Goal: Task Accomplishment & Management: Complete application form

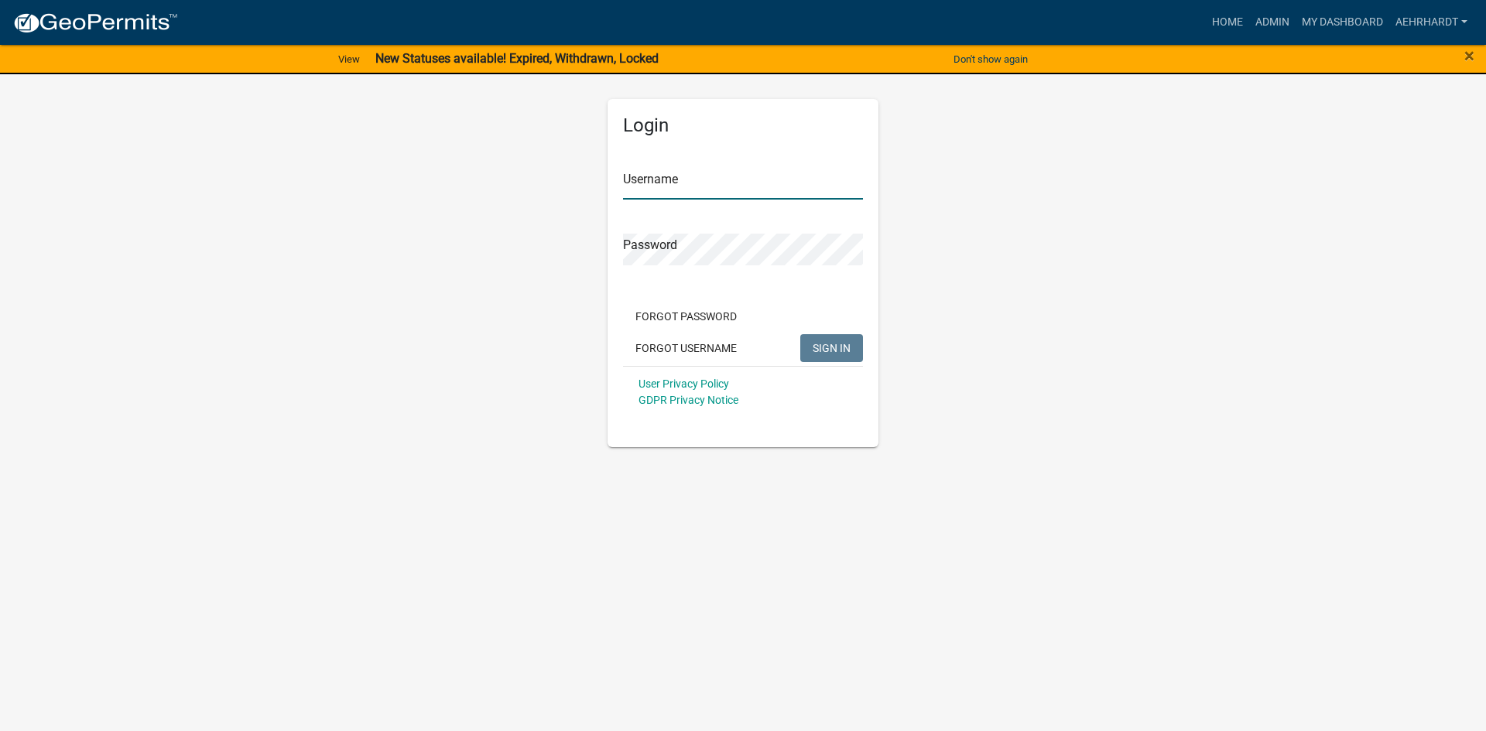
type input "aehrhardt"
click at [840, 348] on span "SIGN IN" at bounding box center [832, 347] width 38 height 12
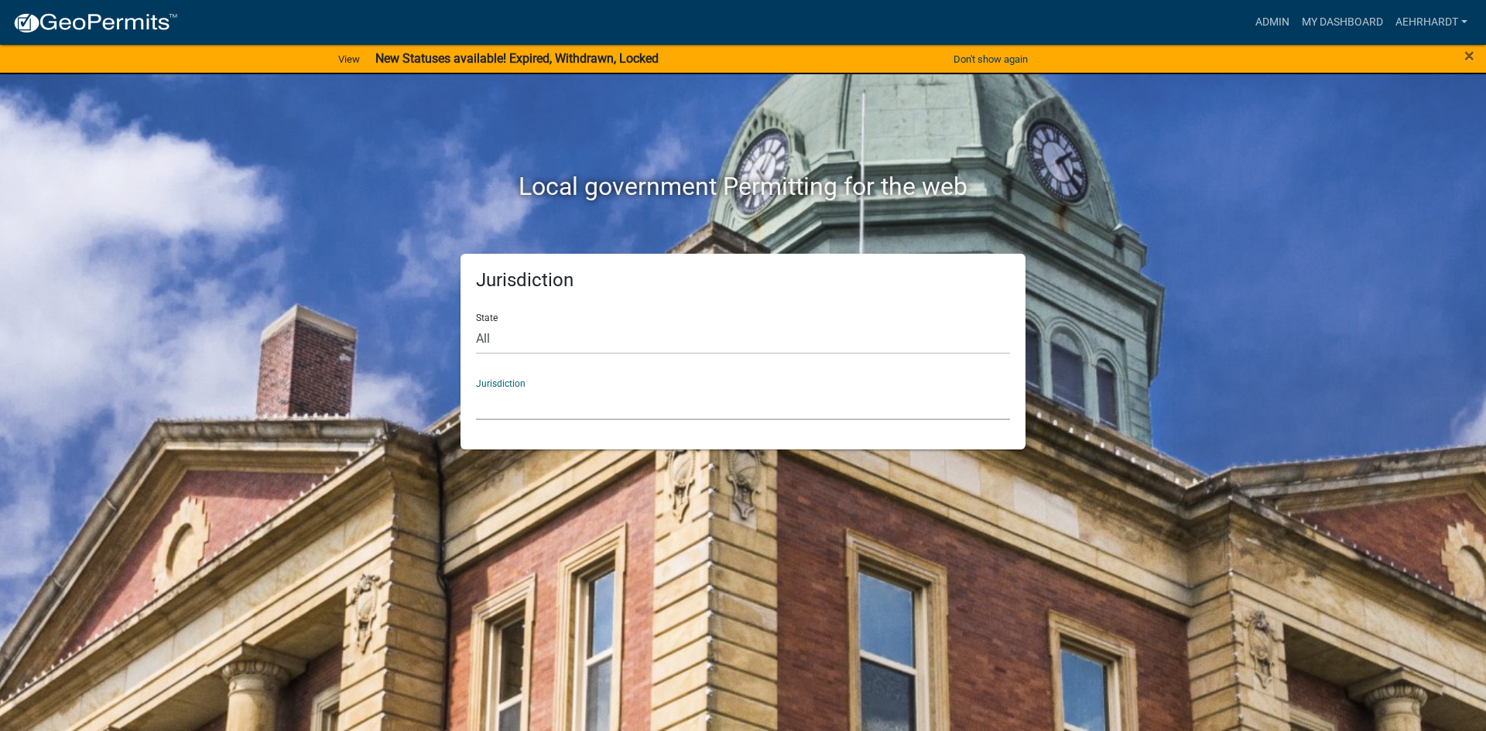
click at [532, 403] on select "[GEOGRAPHIC_DATA], [US_STATE] [GEOGRAPHIC_DATA], [US_STATE][PERSON_NAME][GEOGRA…" at bounding box center [743, 404] width 534 height 32
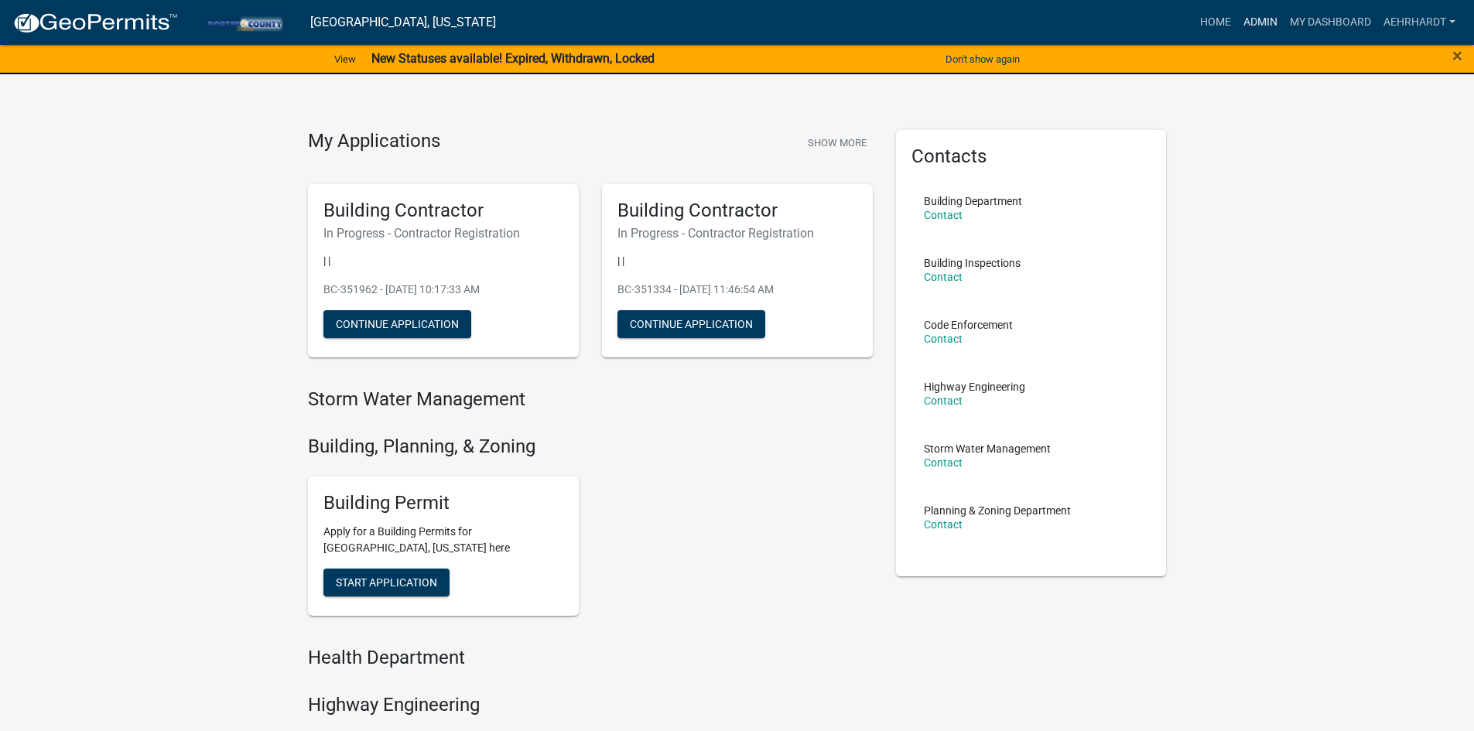
click at [1255, 19] on link "Admin" at bounding box center [1260, 22] width 46 height 29
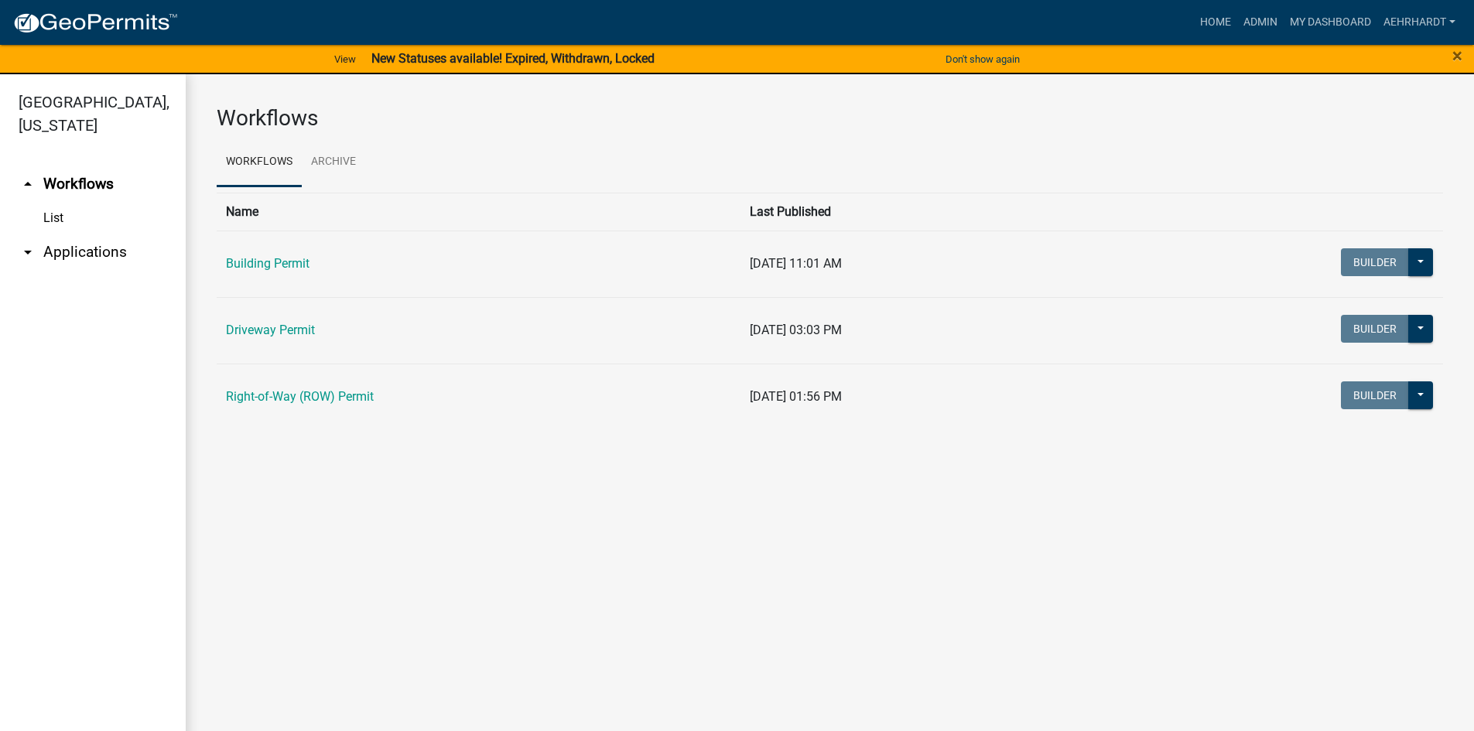
click at [107, 236] on link "arrow_drop_down Applications" at bounding box center [93, 252] width 186 height 37
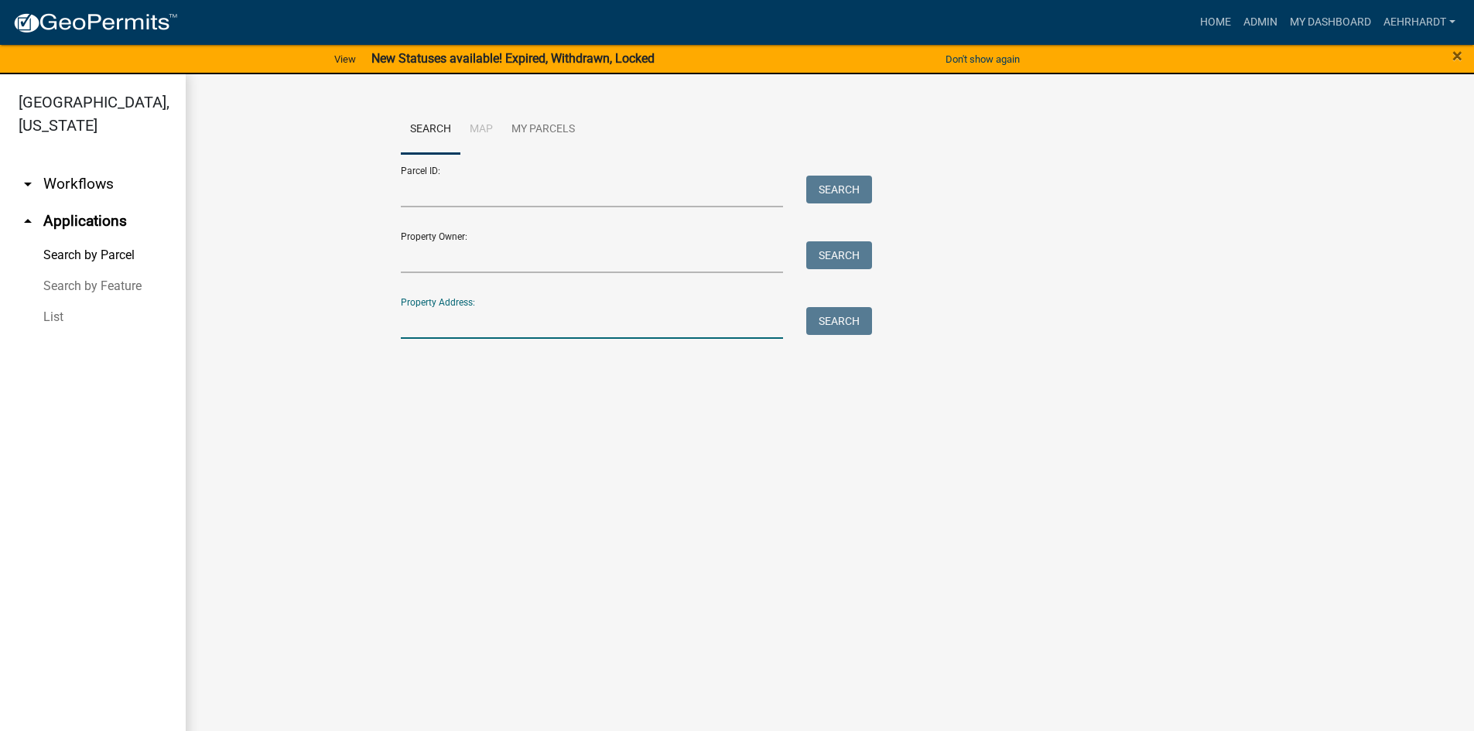
click at [488, 321] on input "Property Address:" at bounding box center [592, 323] width 383 height 32
click at [498, 322] on input "775 dodge trail" at bounding box center [592, 323] width 383 height 32
type input "775 dodge"
click at [819, 315] on button "Search" at bounding box center [839, 321] width 66 height 28
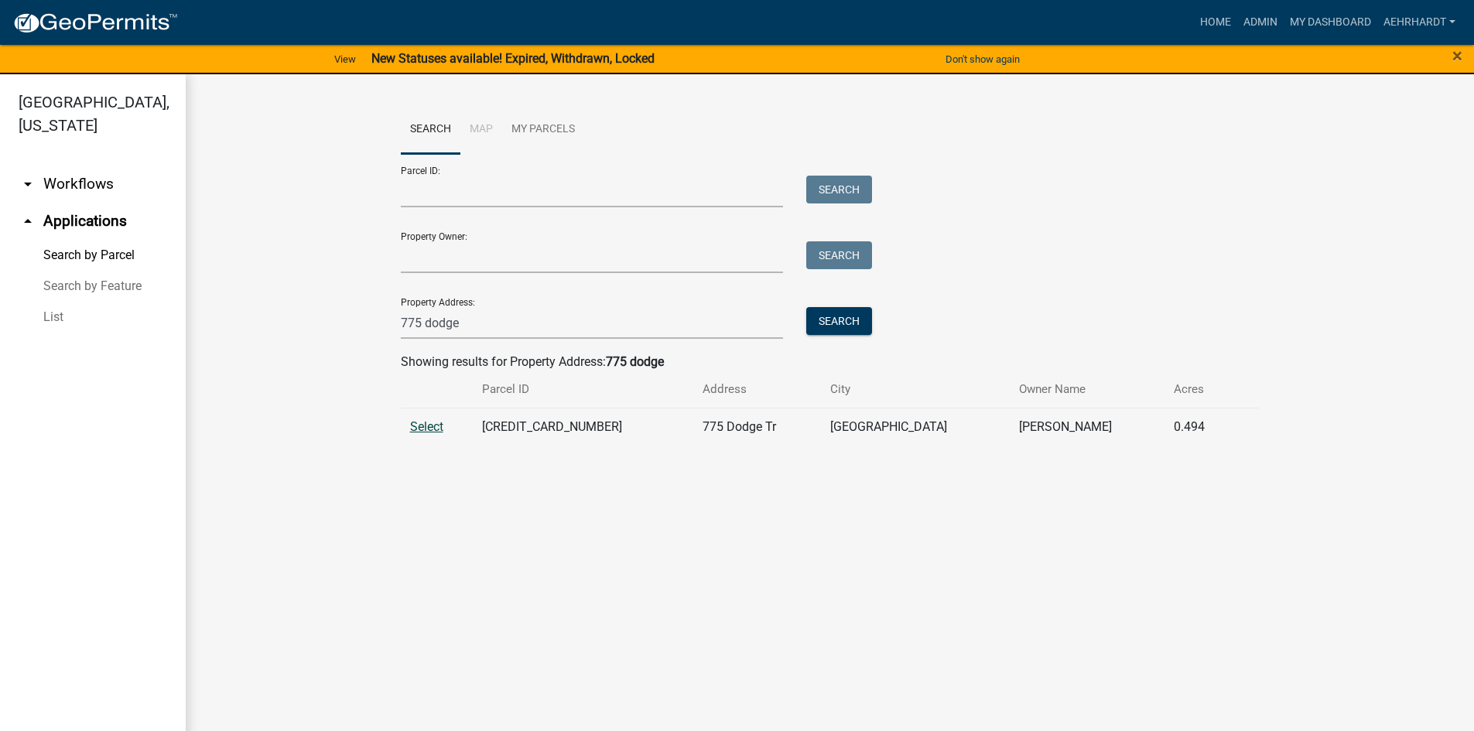
click at [425, 427] on span "Select" at bounding box center [426, 426] width 33 height 15
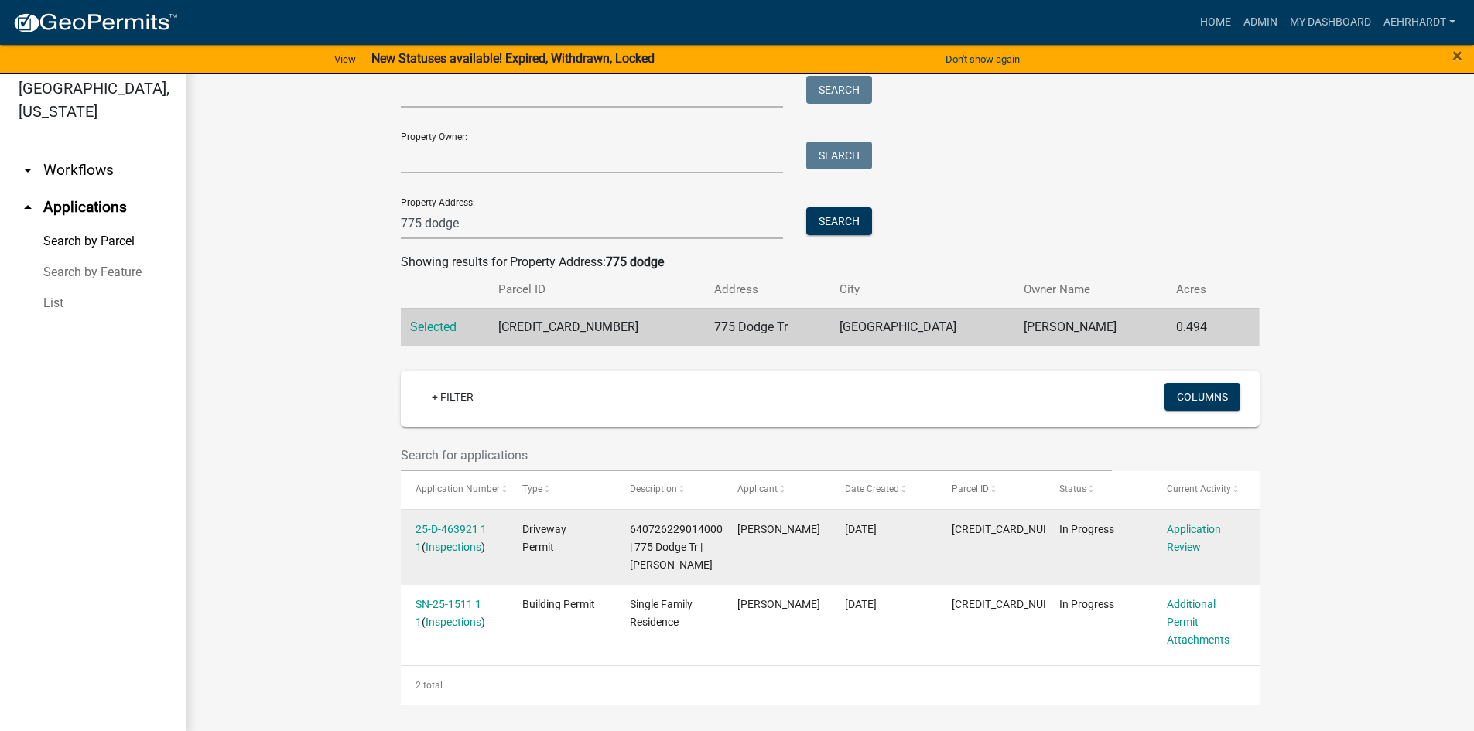
scroll to position [19, 0]
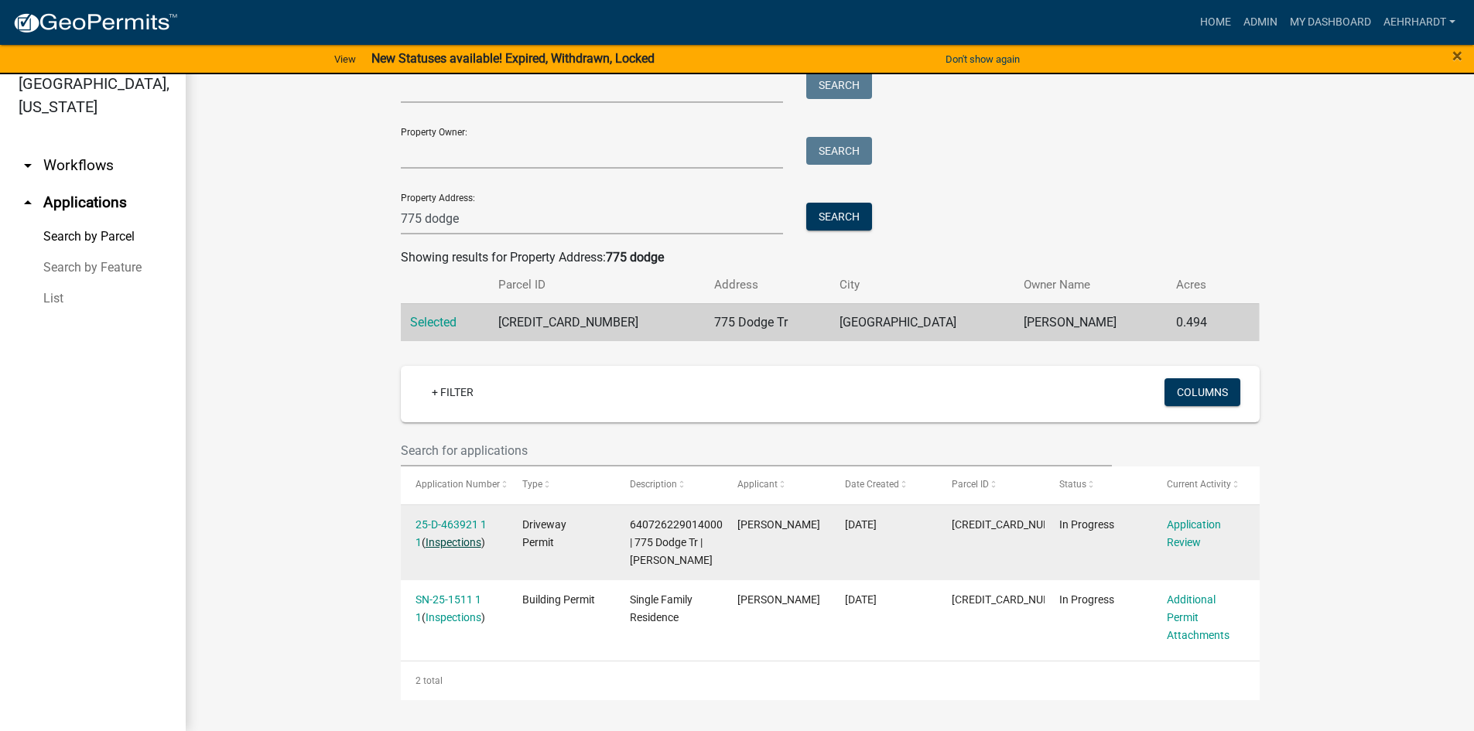
click at [426, 536] on link "Inspections" at bounding box center [454, 542] width 56 height 12
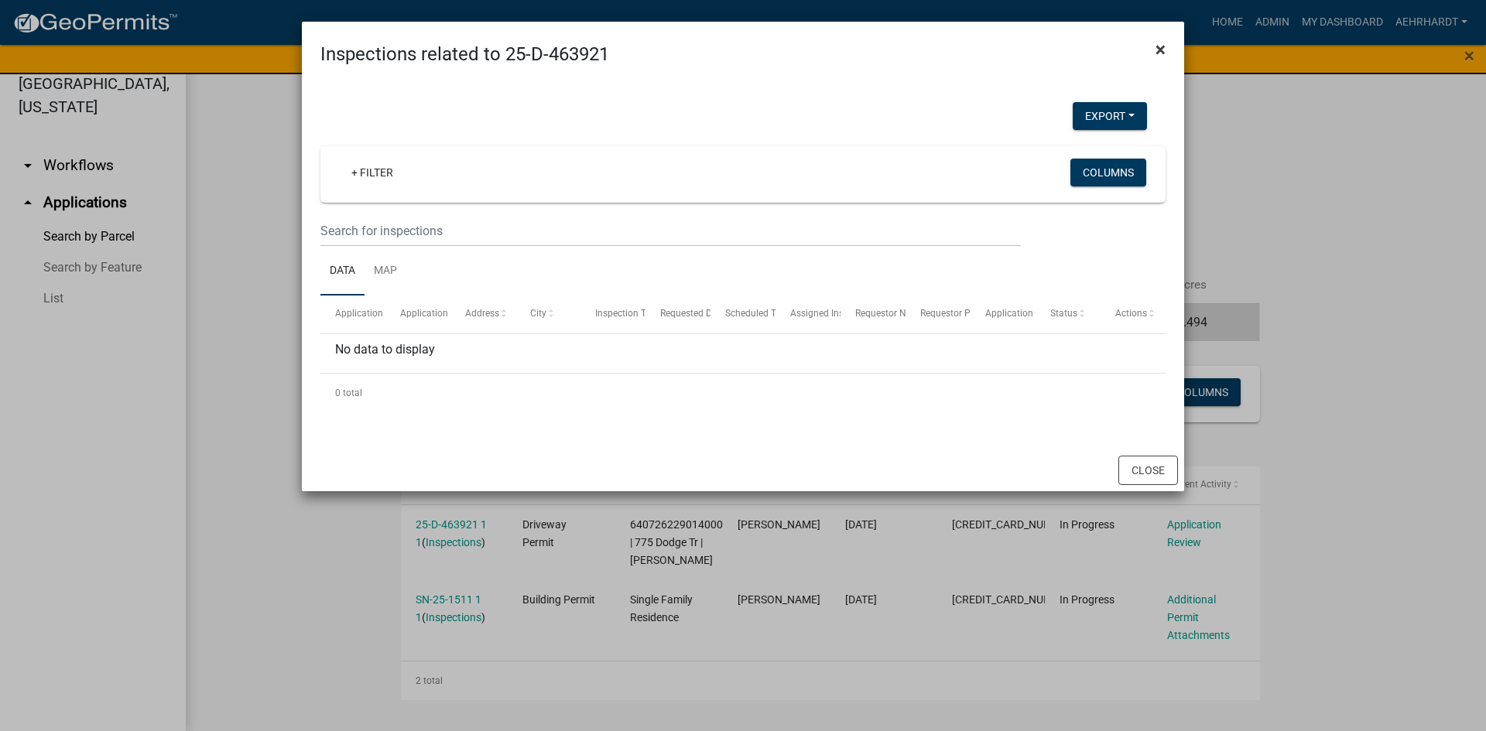
click at [1160, 50] on span "×" at bounding box center [1160, 50] width 10 height 22
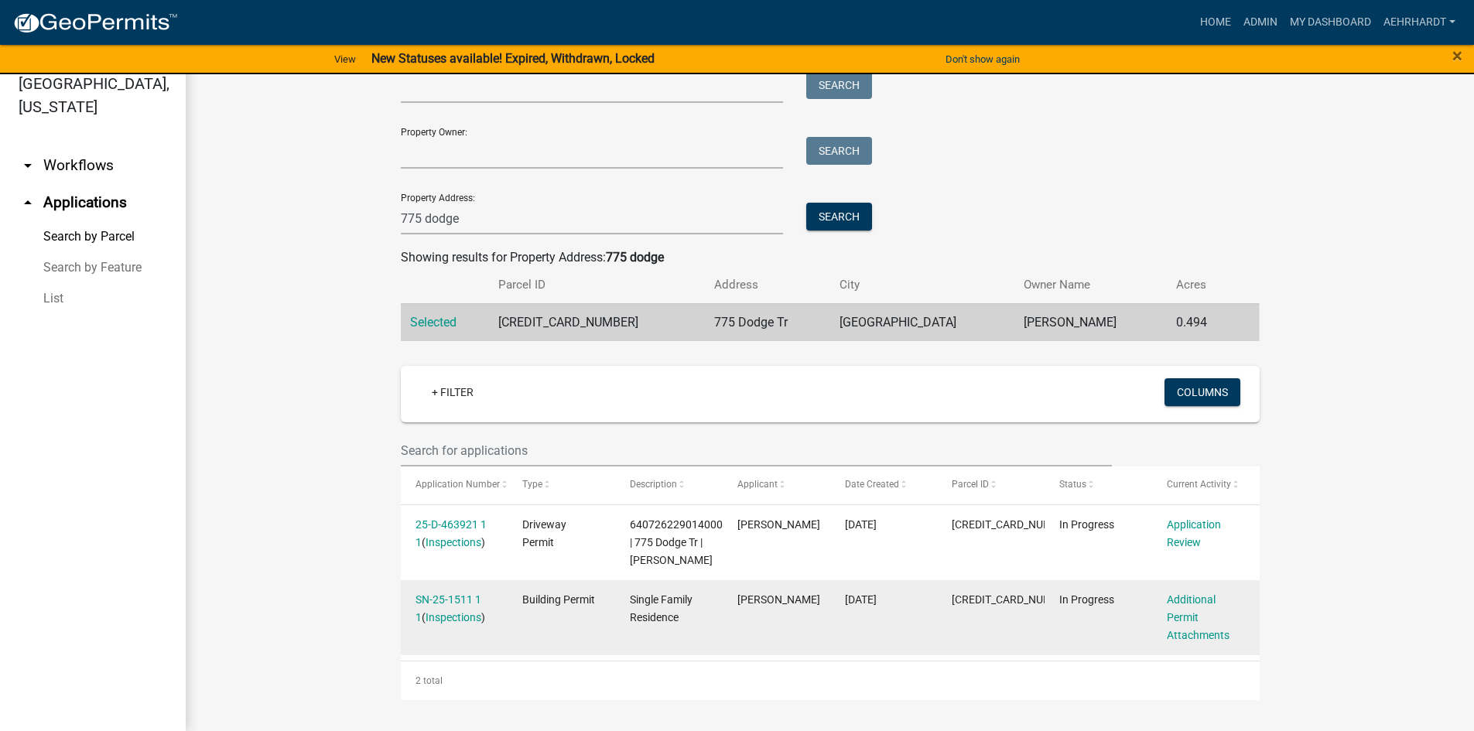
click at [530, 596] on span "Building Permit" at bounding box center [558, 600] width 73 height 12
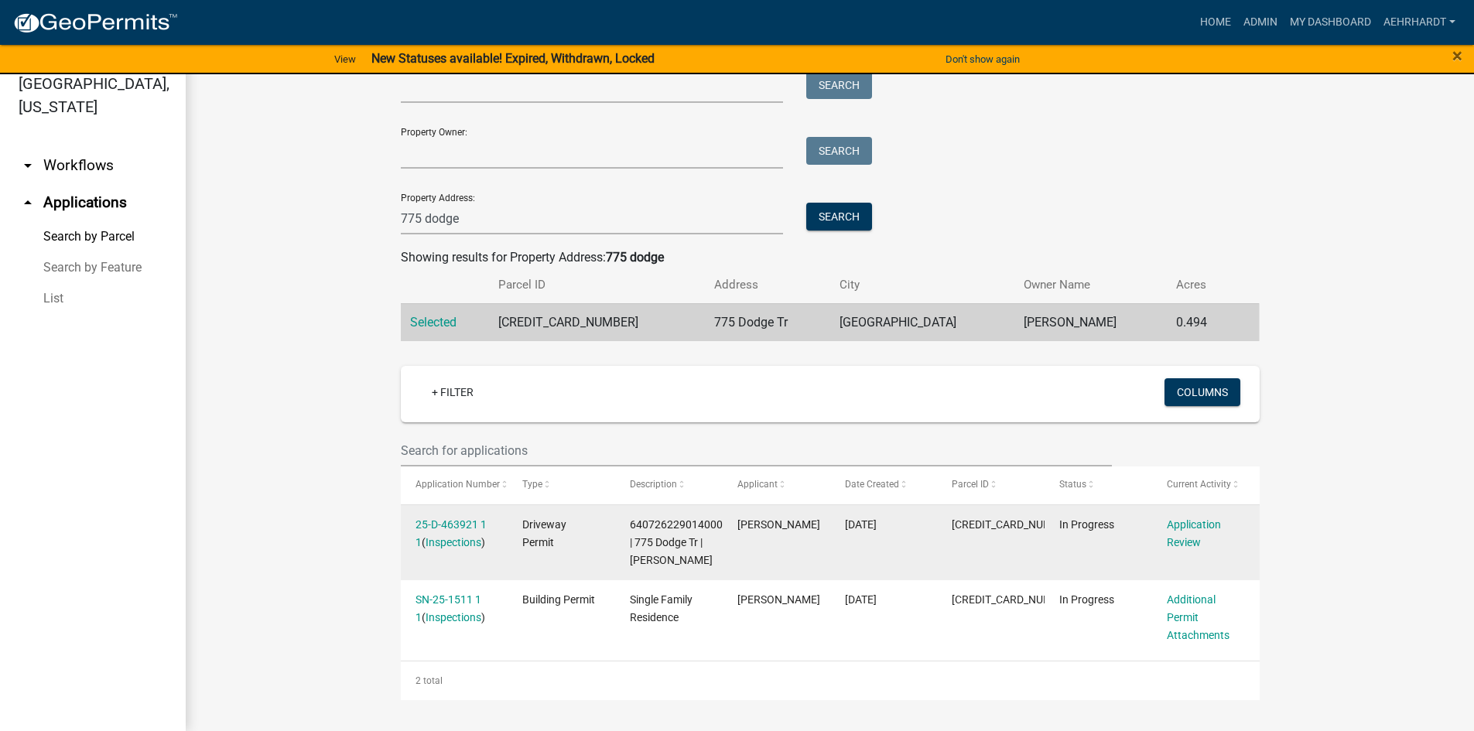
click at [441, 516] on div "25-D-463921 1 1 ( Inspections )" at bounding box center [454, 534] width 77 height 36
click at [438, 536] on link "Inspections" at bounding box center [454, 542] width 56 height 12
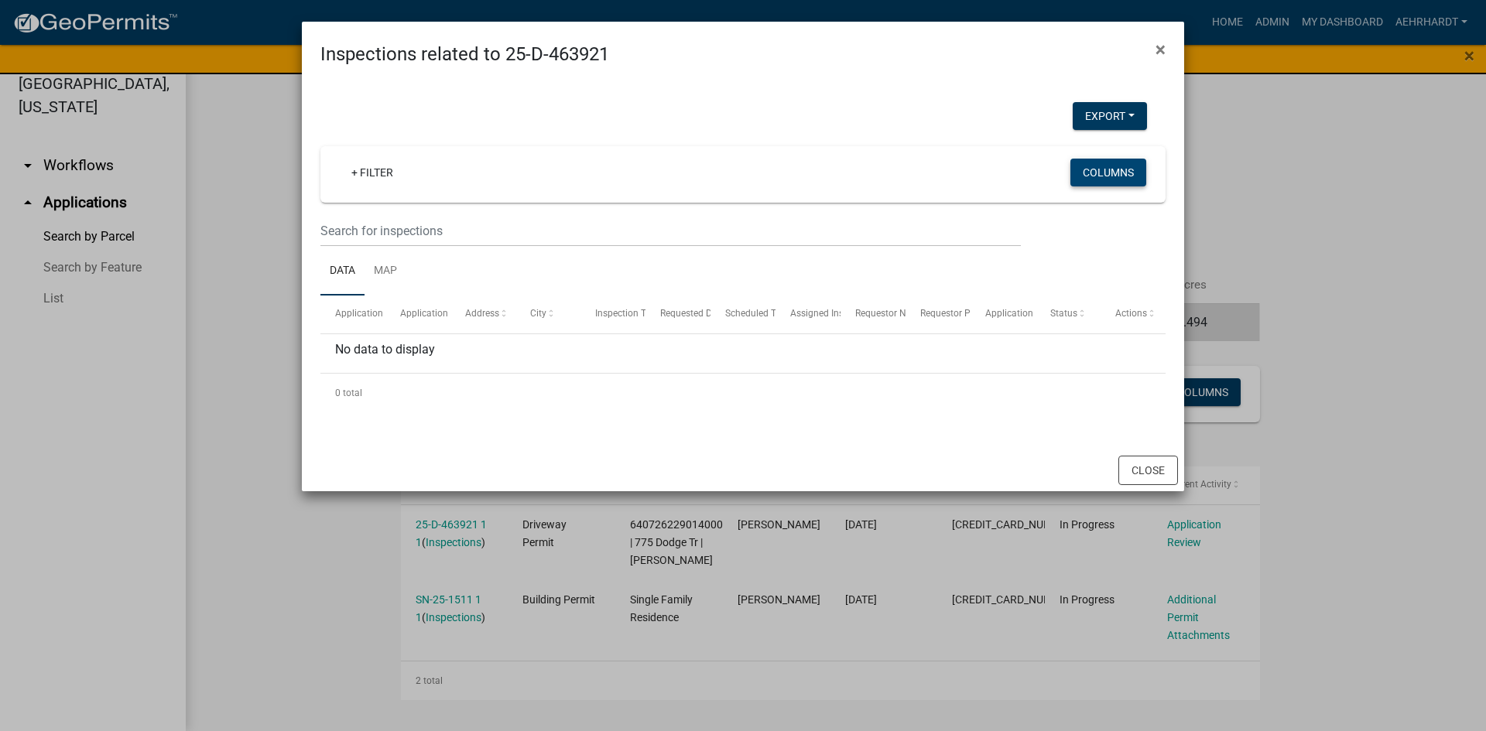
click at [1103, 174] on button "Columns" at bounding box center [1108, 173] width 76 height 28
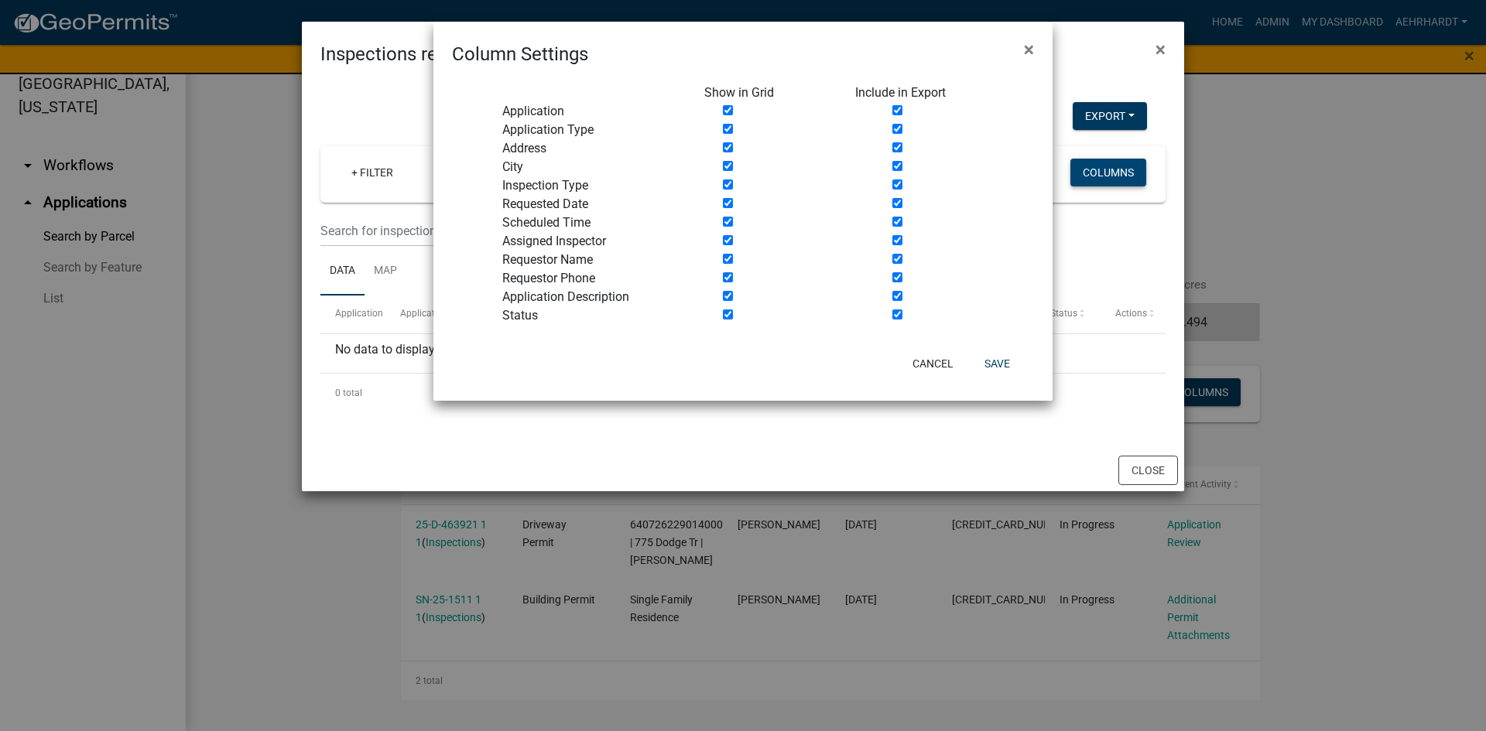
click at [1103, 174] on ngb-modal-window "Column Settings × Show in Grid Include in Export Application Application Type A…" at bounding box center [743, 365] width 1486 height 731
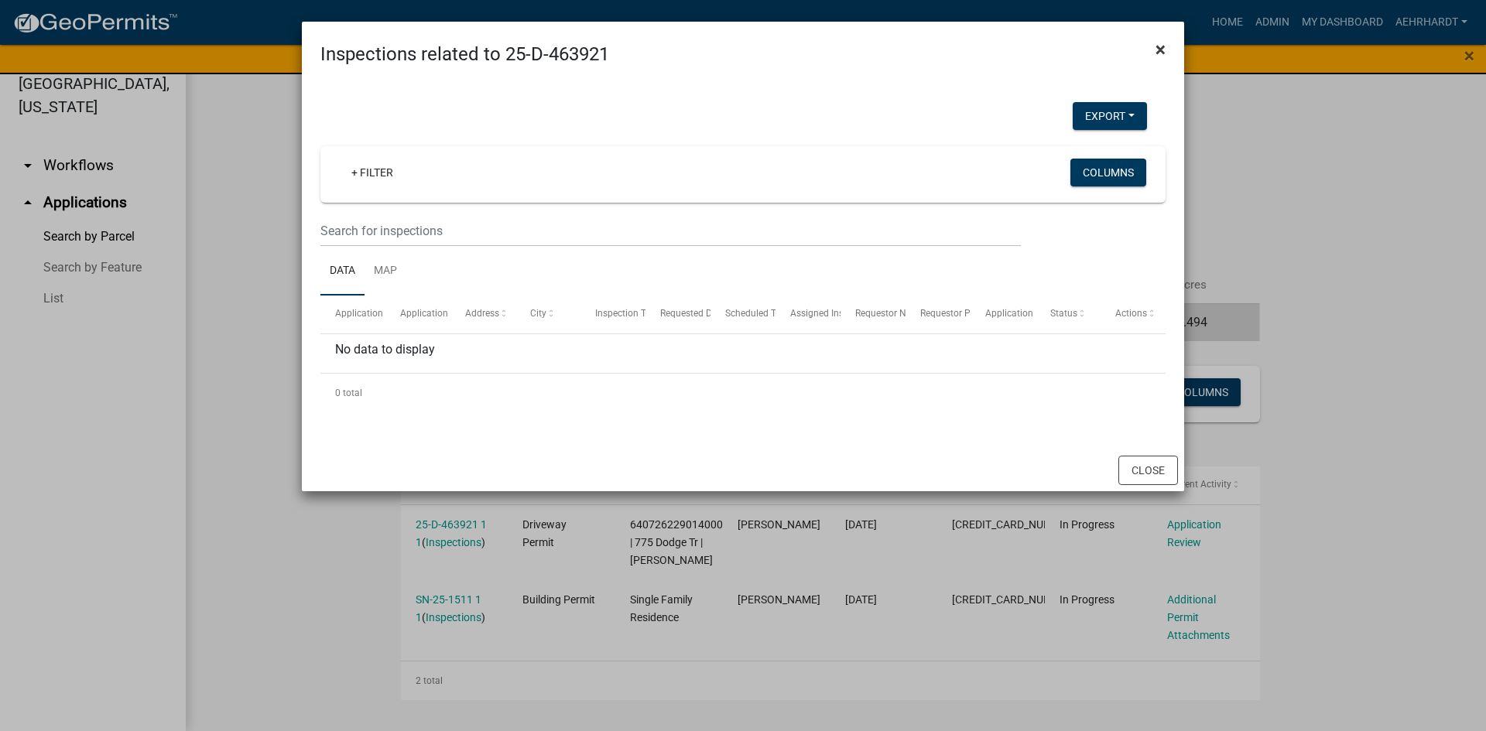
drag, startPoint x: 1158, startPoint y: 48, endPoint x: 1079, endPoint y: 182, distance: 155.8
click at [1157, 53] on span "×" at bounding box center [1160, 50] width 10 height 22
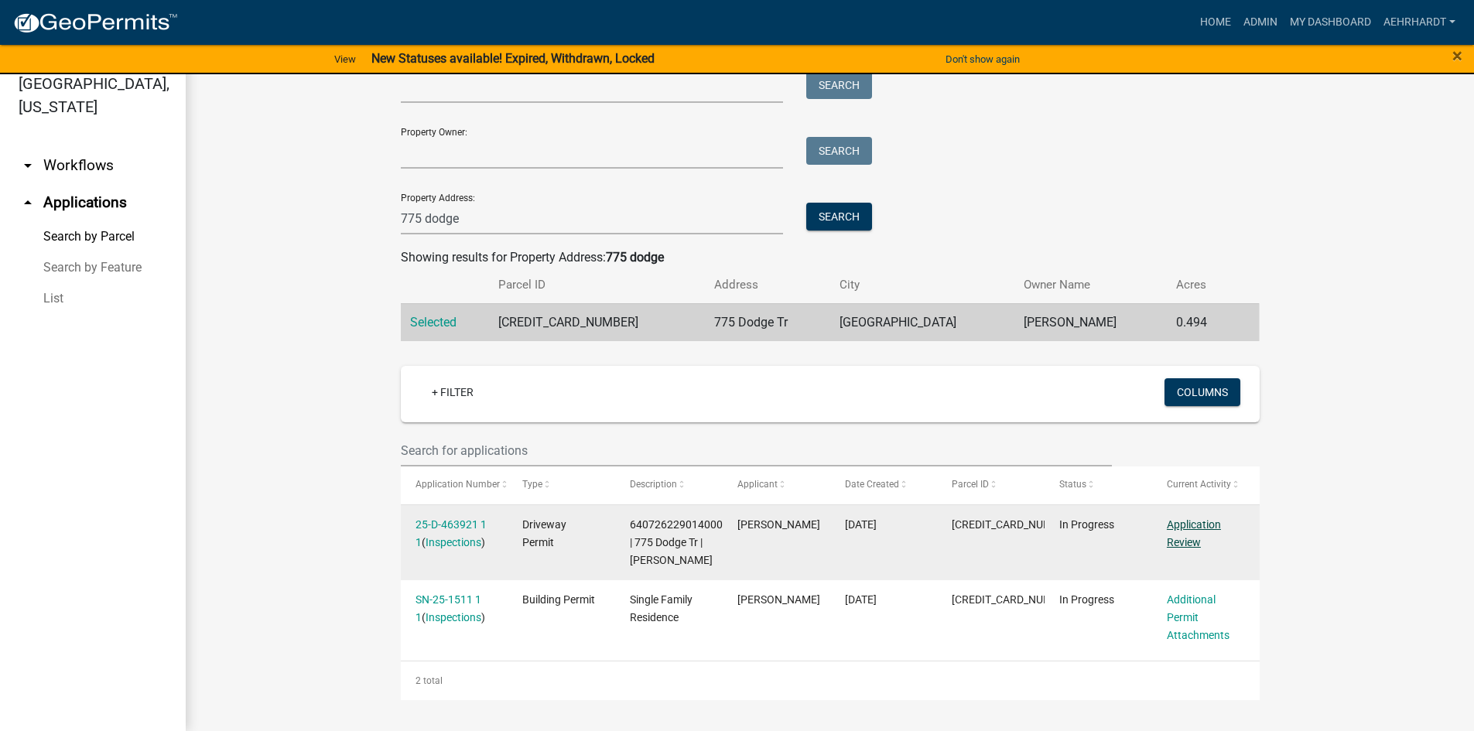
click at [1175, 518] on link "Application Review" at bounding box center [1194, 533] width 54 height 30
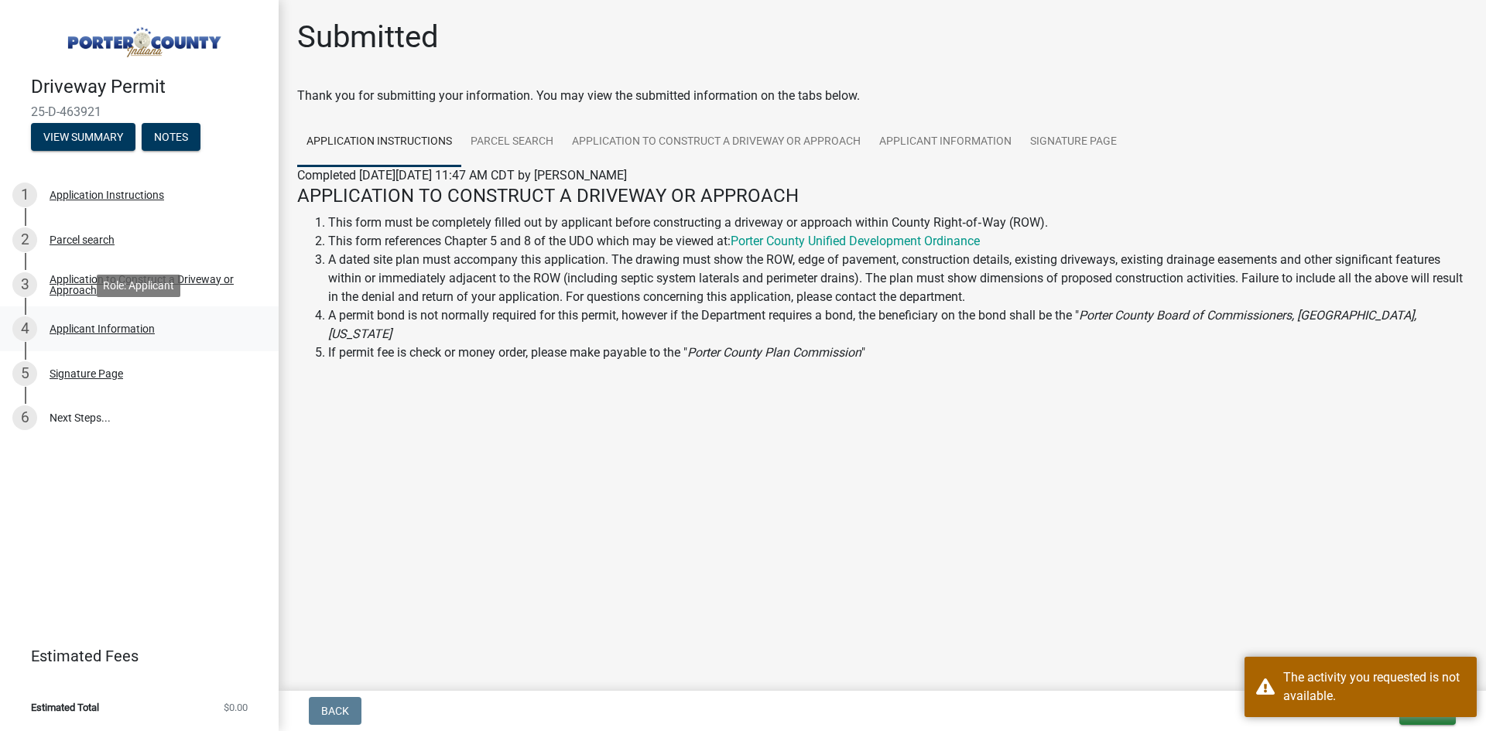
click at [67, 328] on div "Applicant Information" at bounding box center [102, 328] width 105 height 11
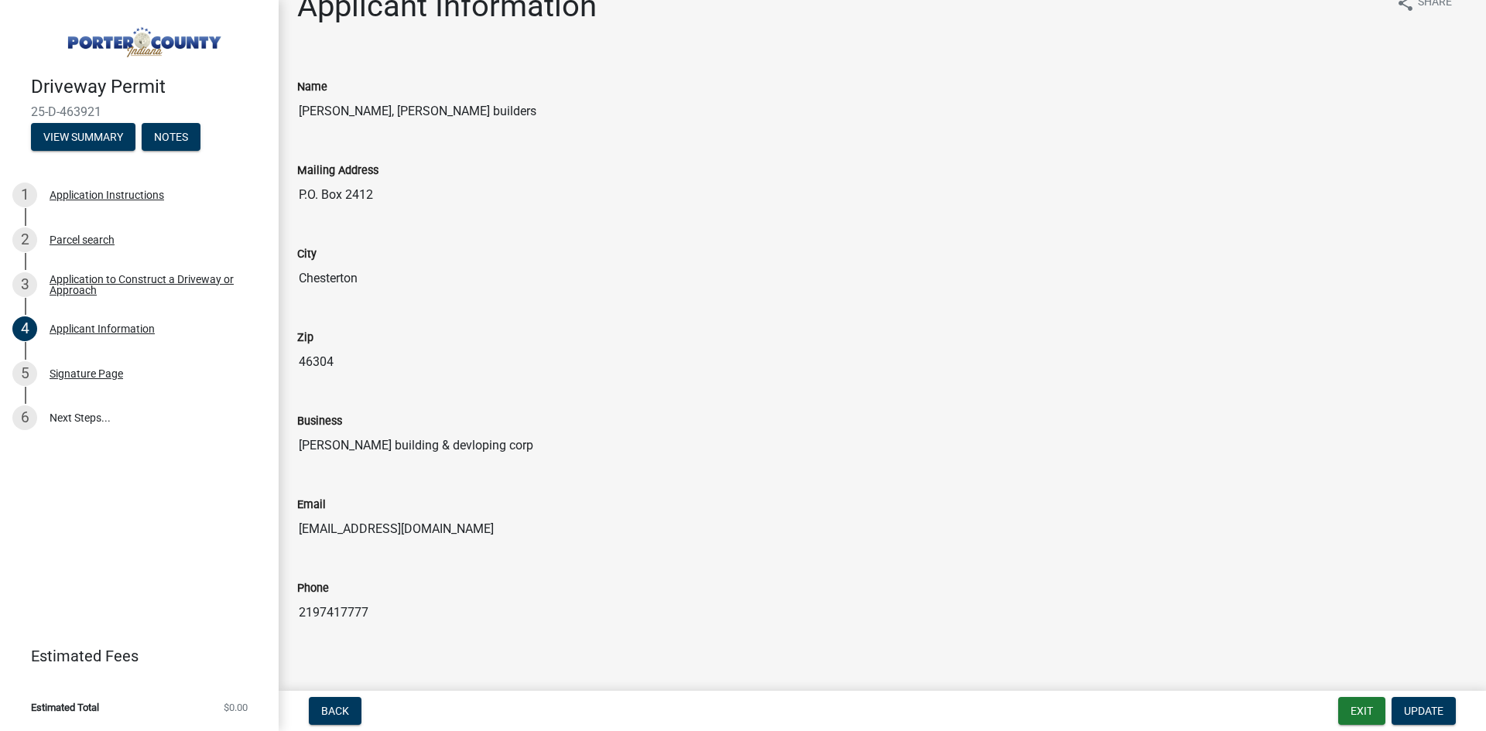
scroll to position [47, 0]
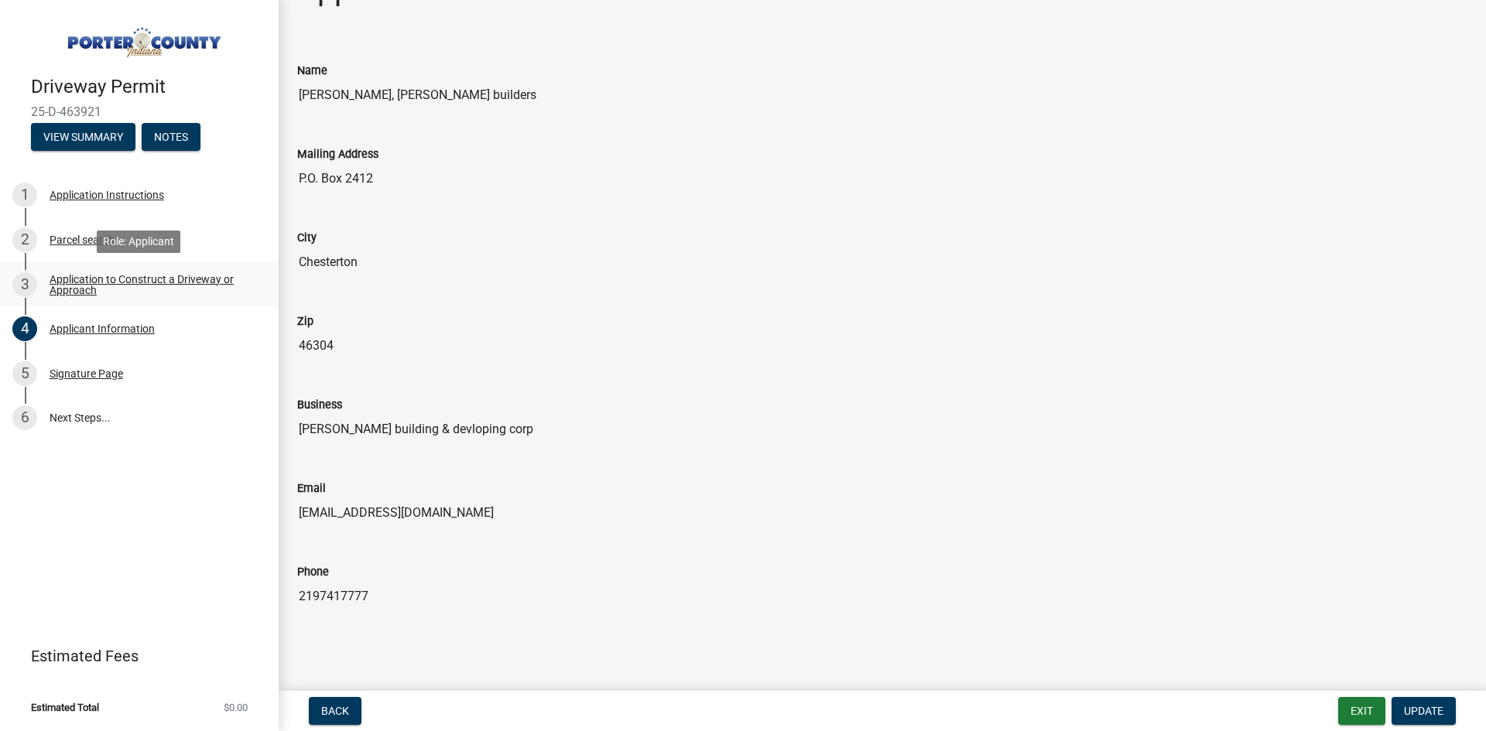
click at [87, 282] on div "Application to Construct a Driveway or Approach" at bounding box center [152, 285] width 204 height 22
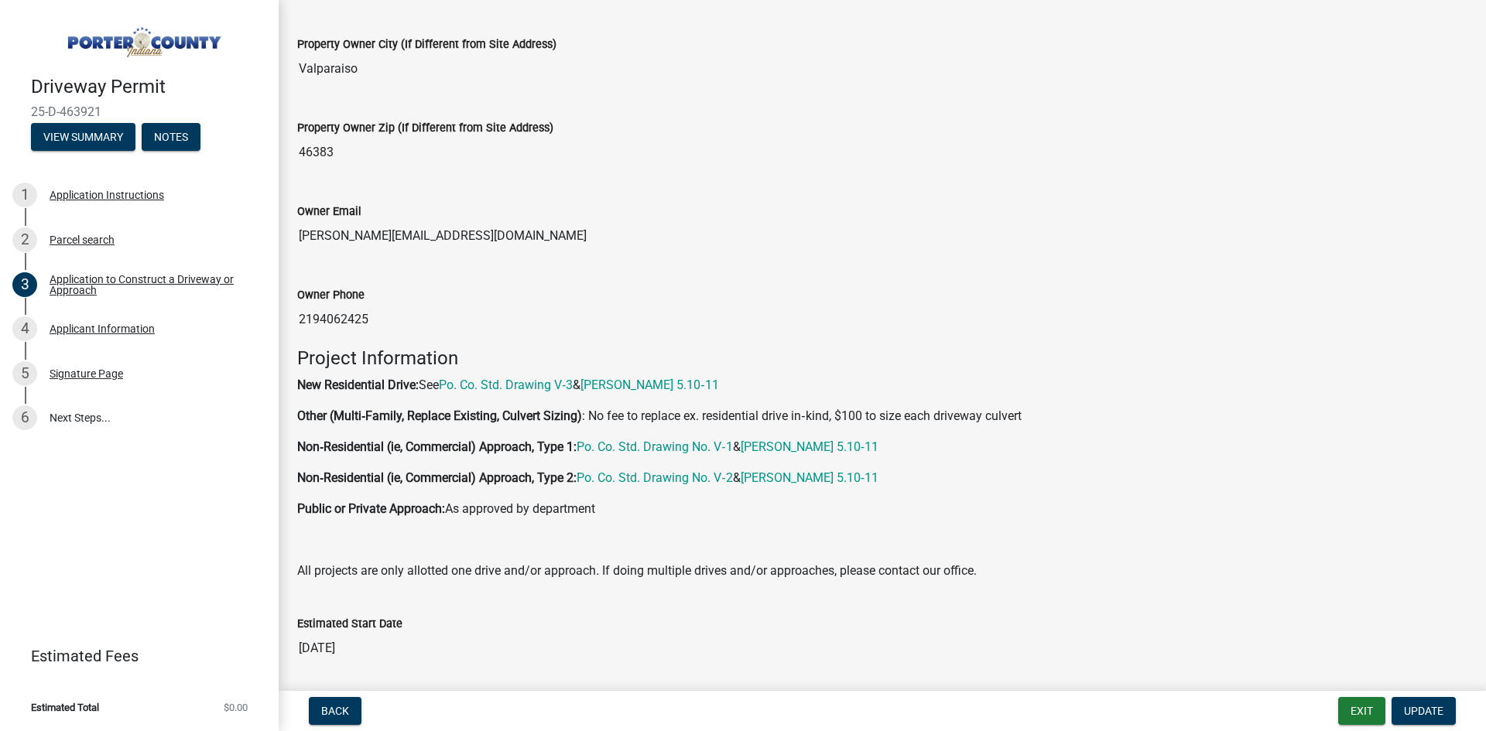
scroll to position [696, 0]
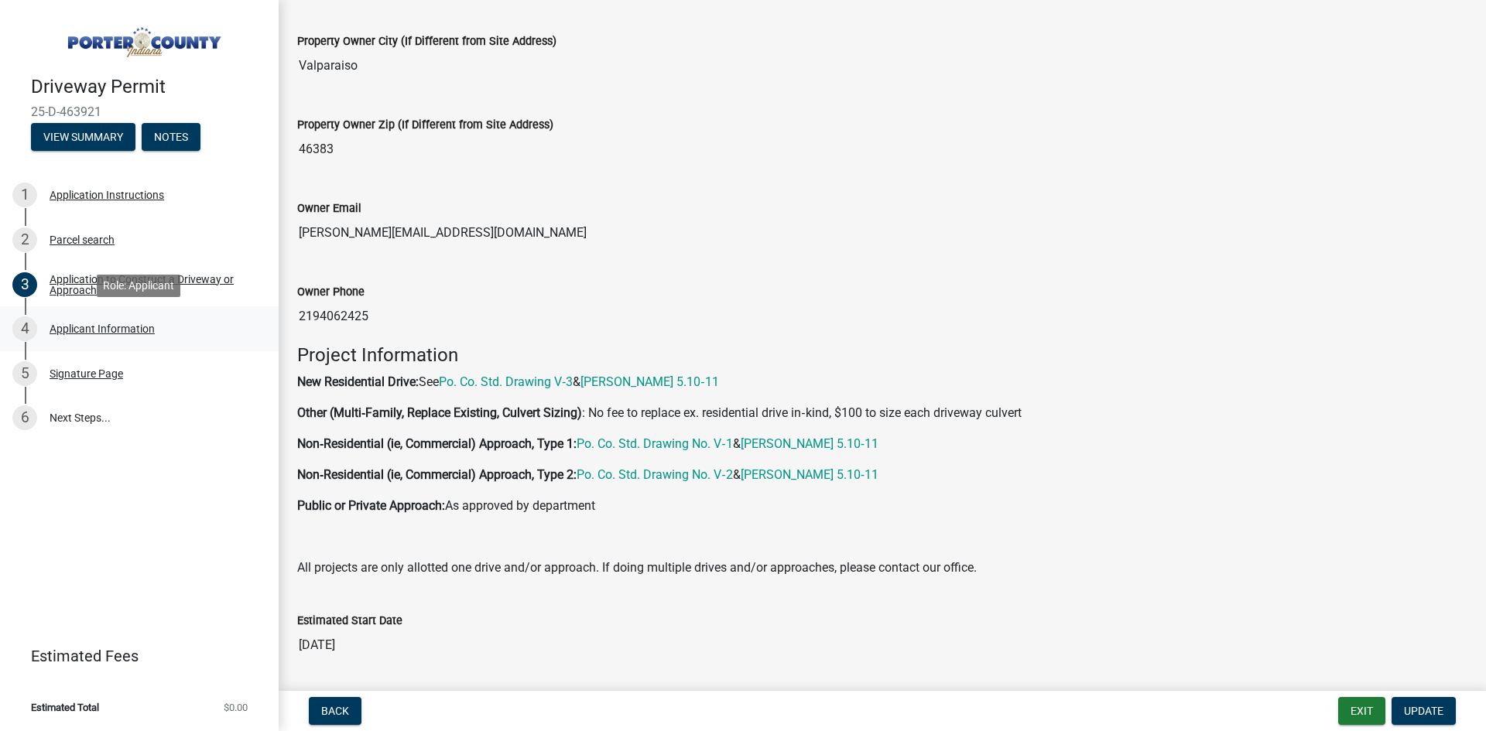
click at [86, 331] on div "Applicant Information" at bounding box center [102, 328] width 105 height 11
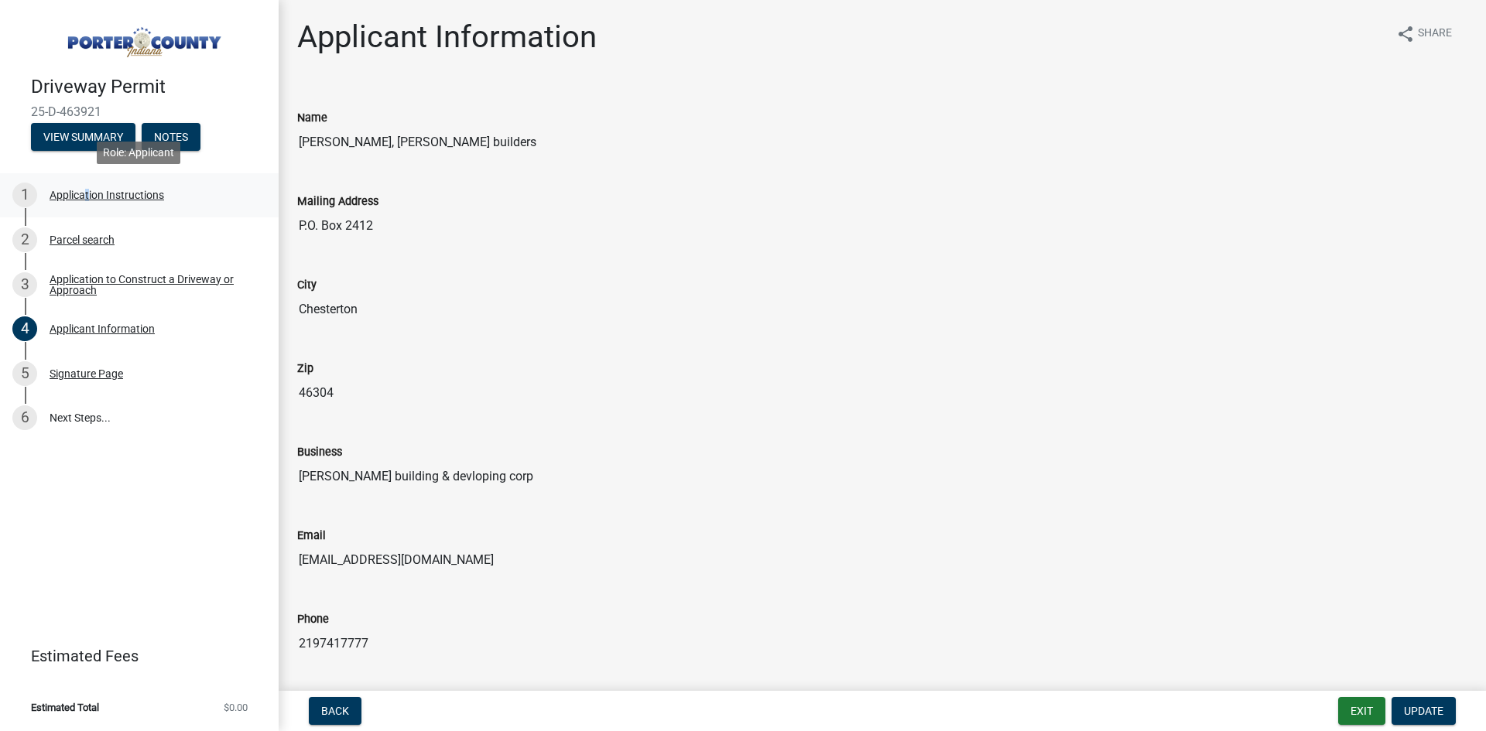
drag, startPoint x: 82, startPoint y: 196, endPoint x: 91, endPoint y: 201, distance: 10.8
click at [87, 200] on div "Application Instructions" at bounding box center [107, 195] width 115 height 11
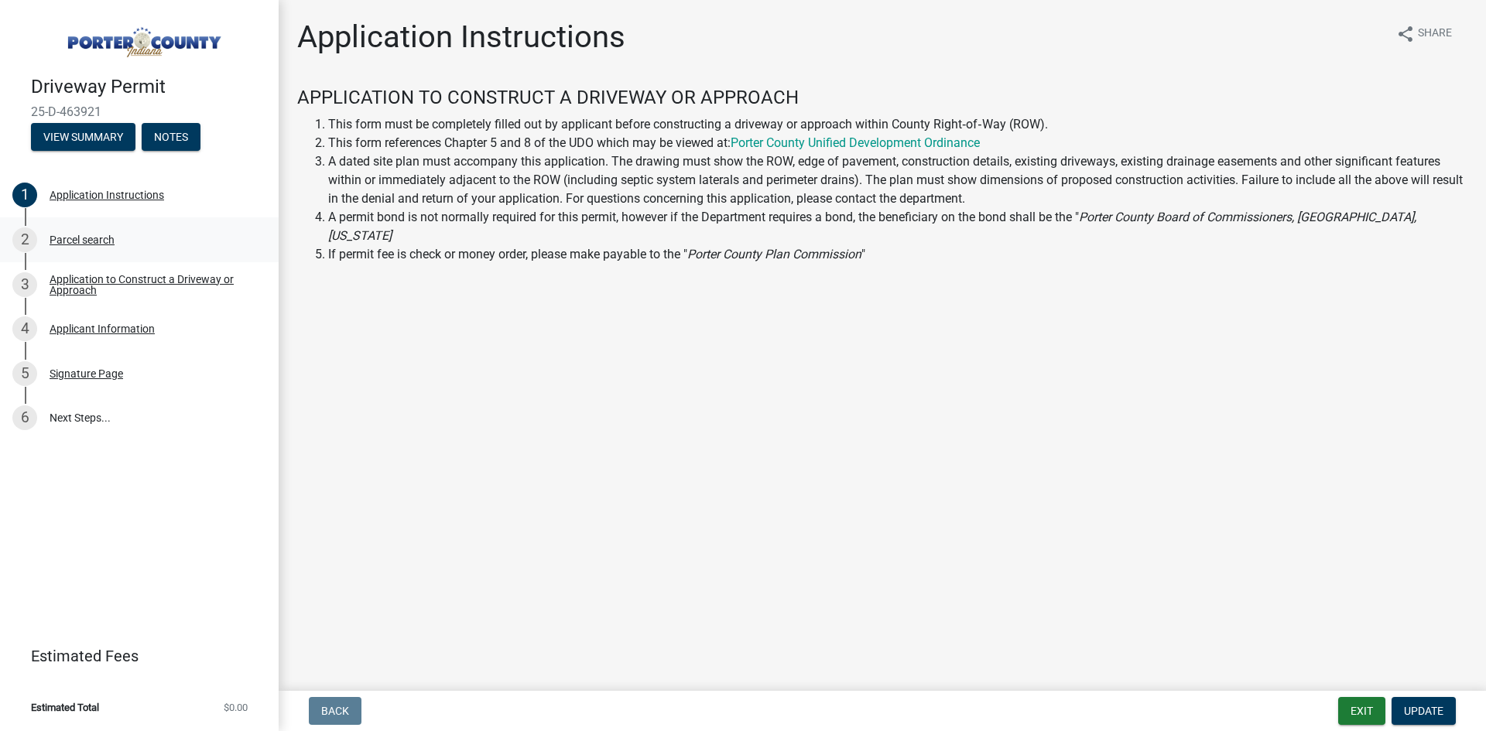
click at [70, 238] on div "Parcel search" at bounding box center [82, 239] width 65 height 11
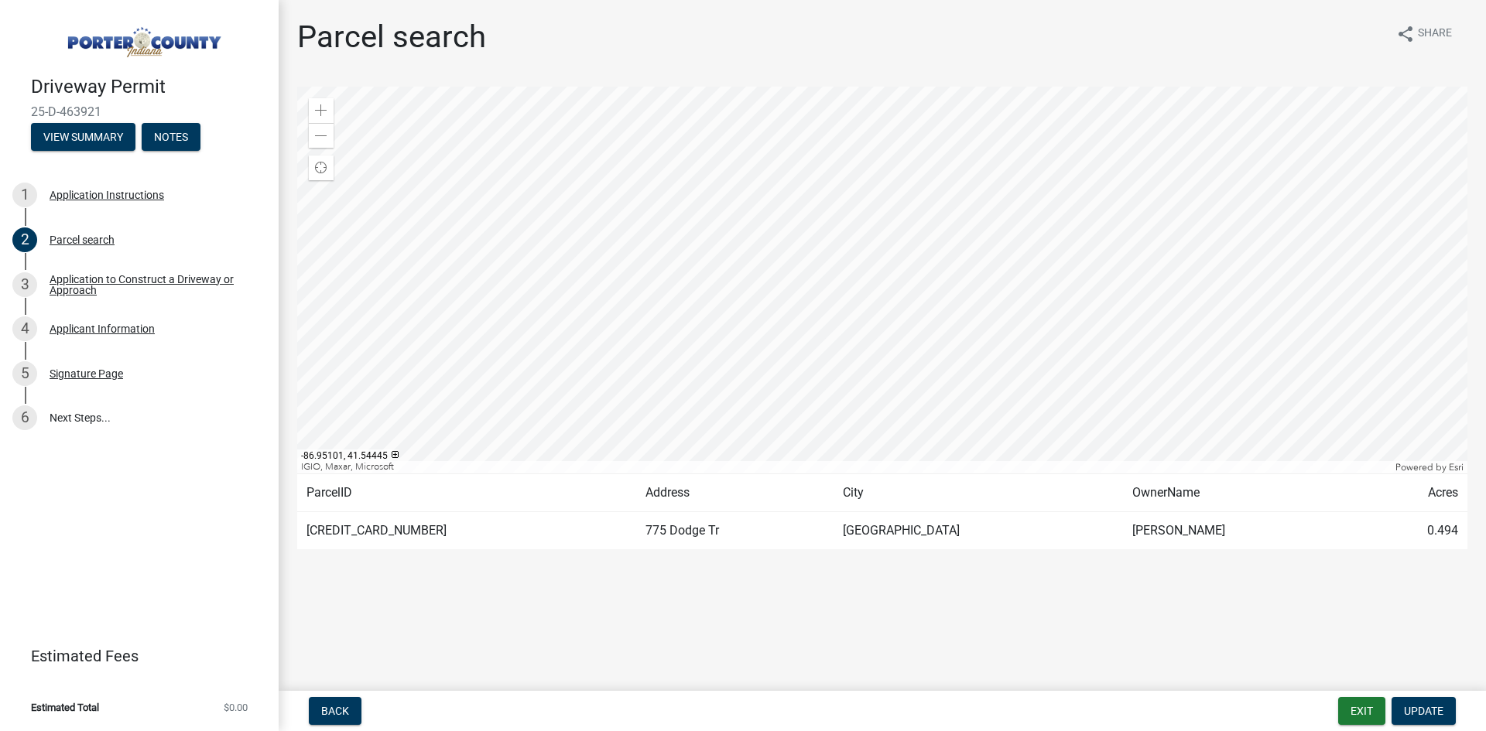
click at [365, 535] on td "[CREDIT_CARD_NUMBER]" at bounding box center [466, 531] width 339 height 38
click at [90, 282] on div "Application to Construct a Driveway or Approach" at bounding box center [152, 285] width 204 height 22
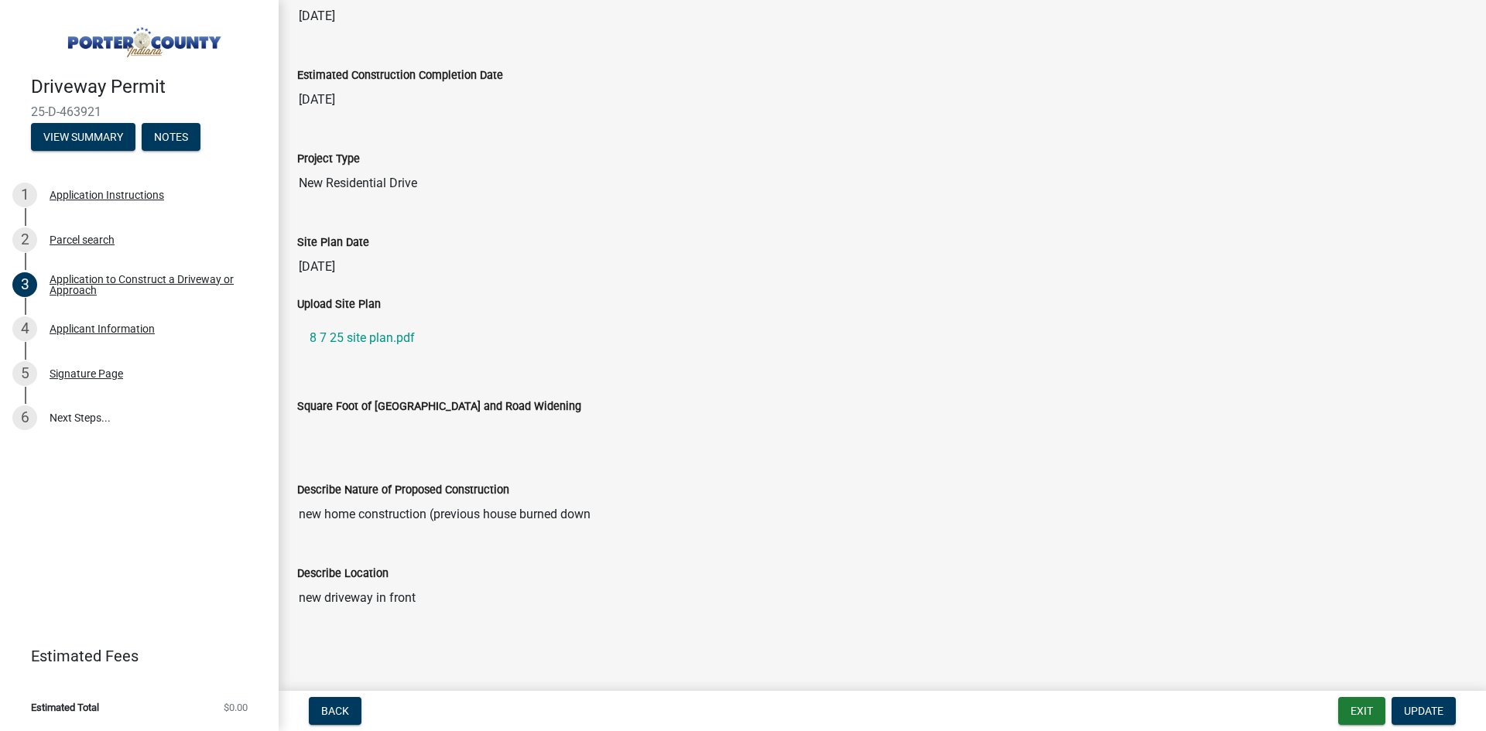
scroll to position [1327, 0]
